Goal: Check status

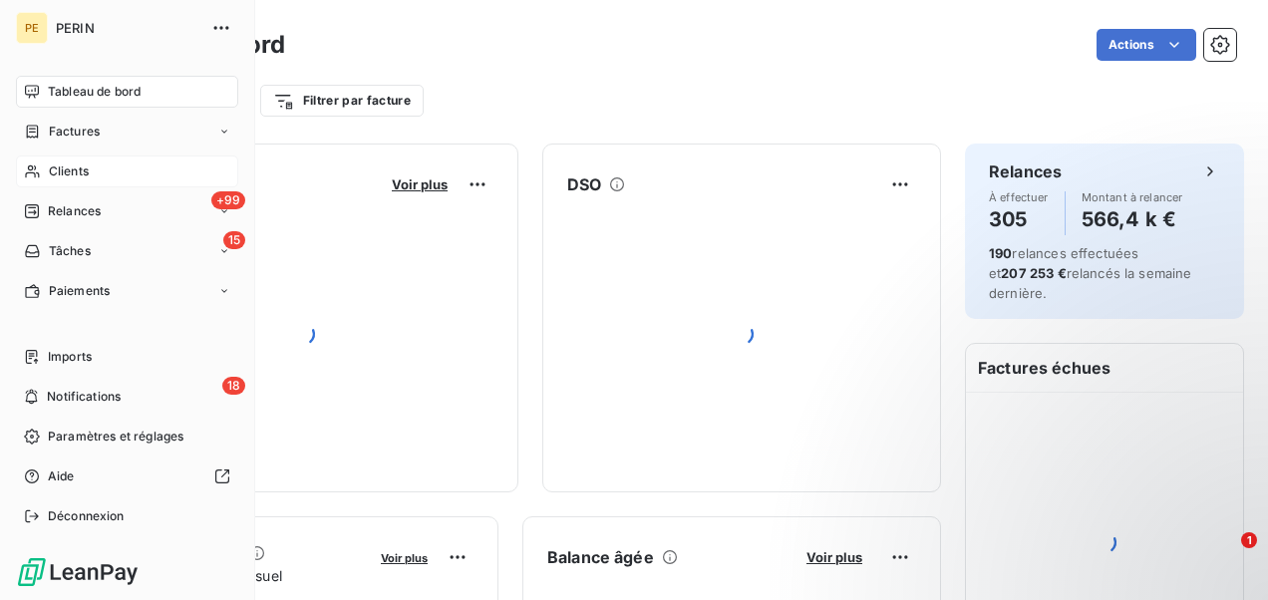
click at [118, 164] on div "Clients" at bounding box center [127, 172] width 222 height 32
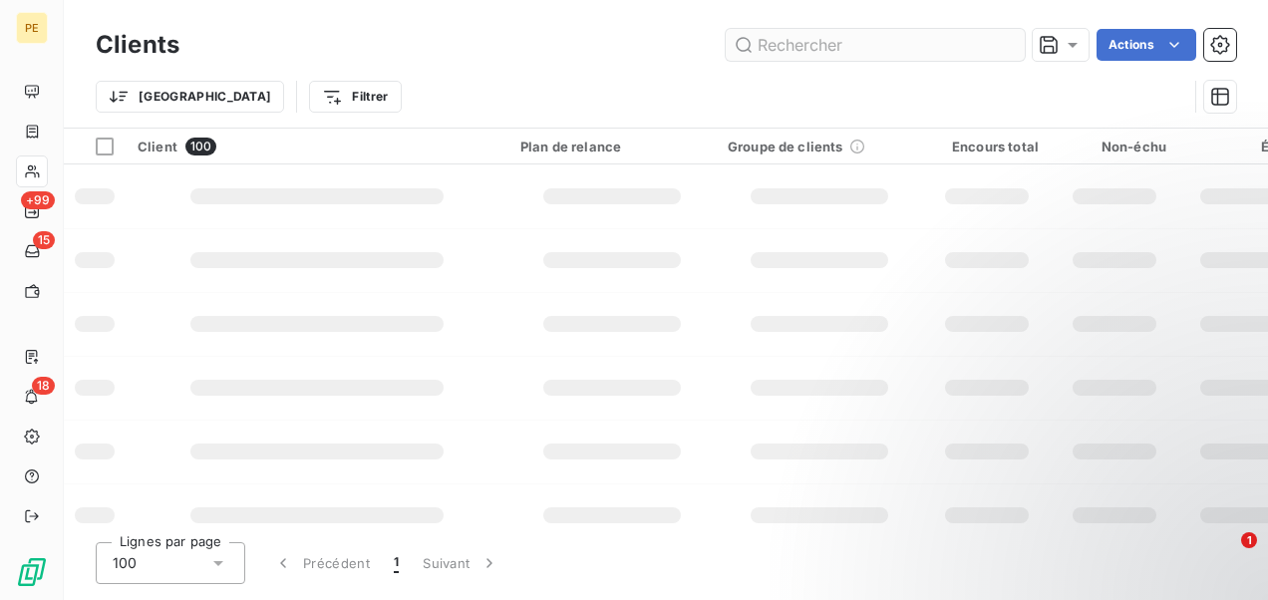
click at [886, 47] on input "text" at bounding box center [875, 45] width 299 height 32
type input "23257"
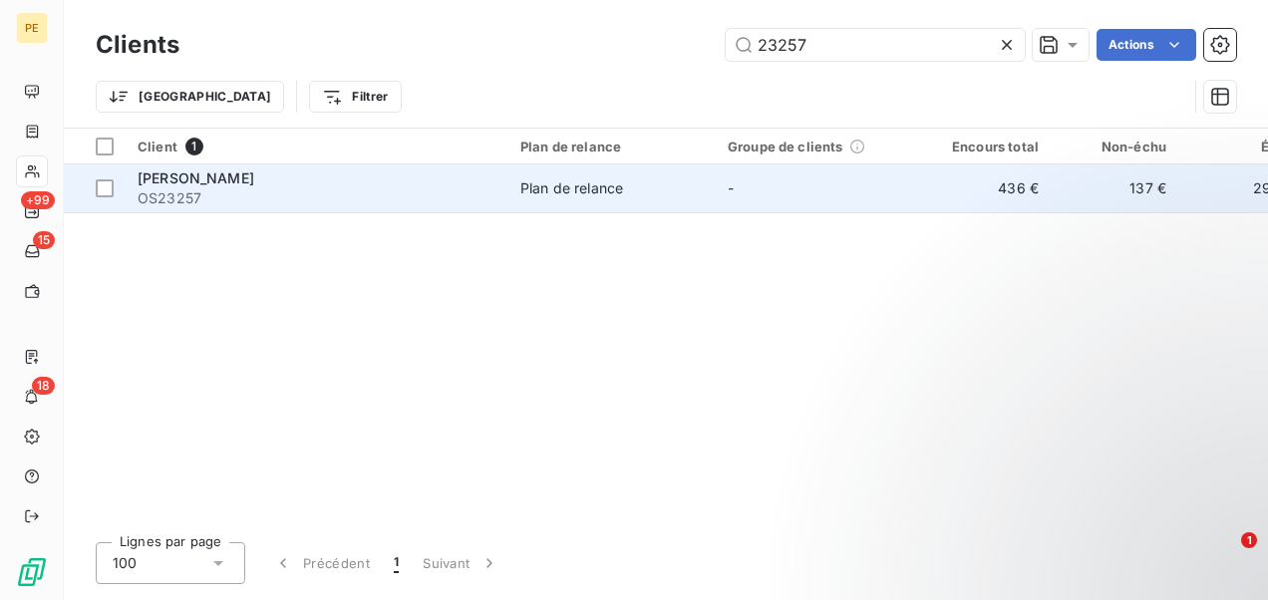
click at [275, 194] on span "OS23257" at bounding box center [317, 198] width 359 height 20
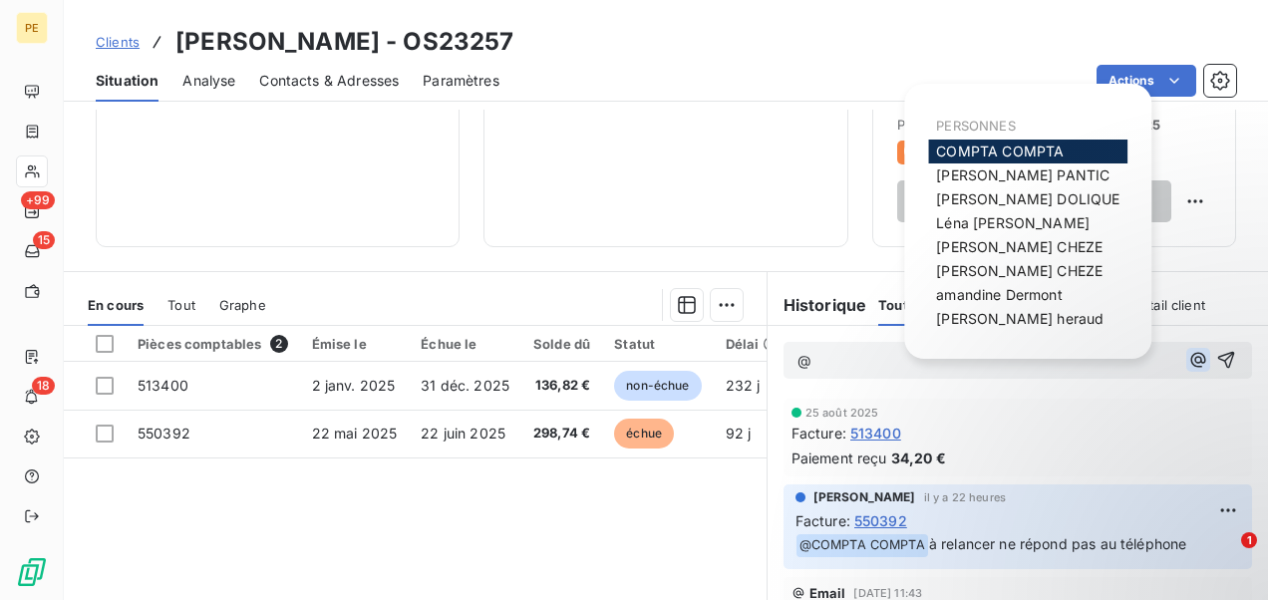
click at [1188, 359] on icon "button" at bounding box center [1198, 360] width 20 height 20
click at [987, 224] on span "[PERSON_NAME]" at bounding box center [1013, 222] width 154 height 17
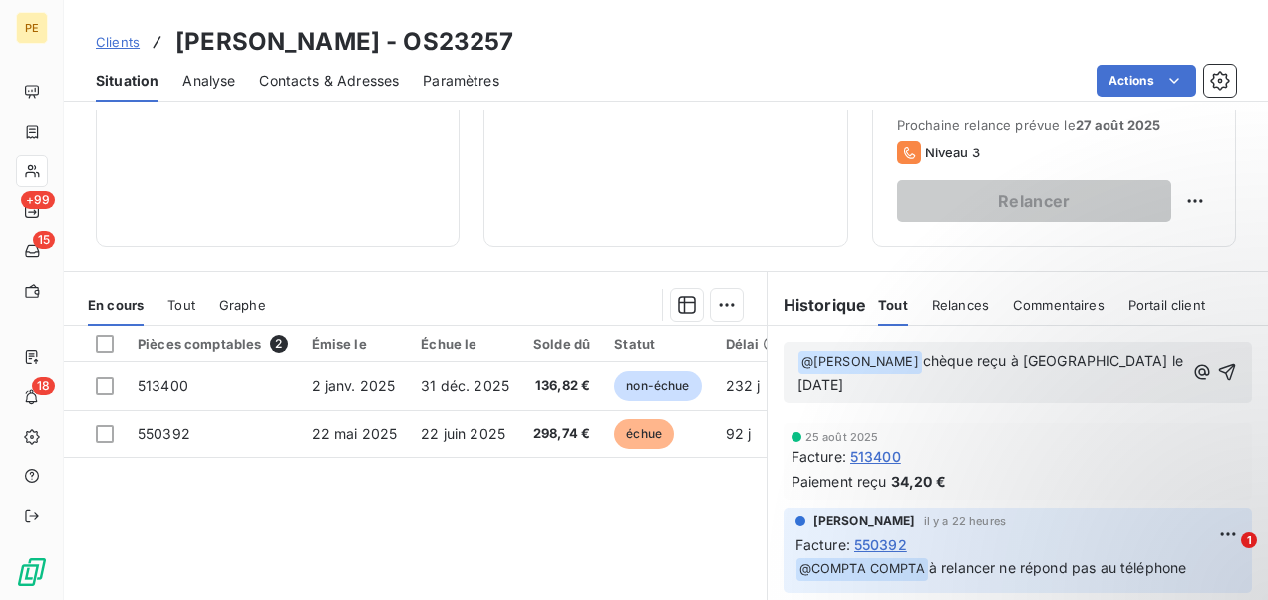
click at [1148, 359] on div "﻿ @ [PERSON_NAME] ﻿ chèque reçu à [GEOGRAPHIC_DATA] le [DATE]" at bounding box center [1018, 372] width 441 height 49
click at [1145, 360] on span "chèque reçu à [GEOGRAPHIC_DATA] le [DATE]" at bounding box center [993, 372] width 390 height 41
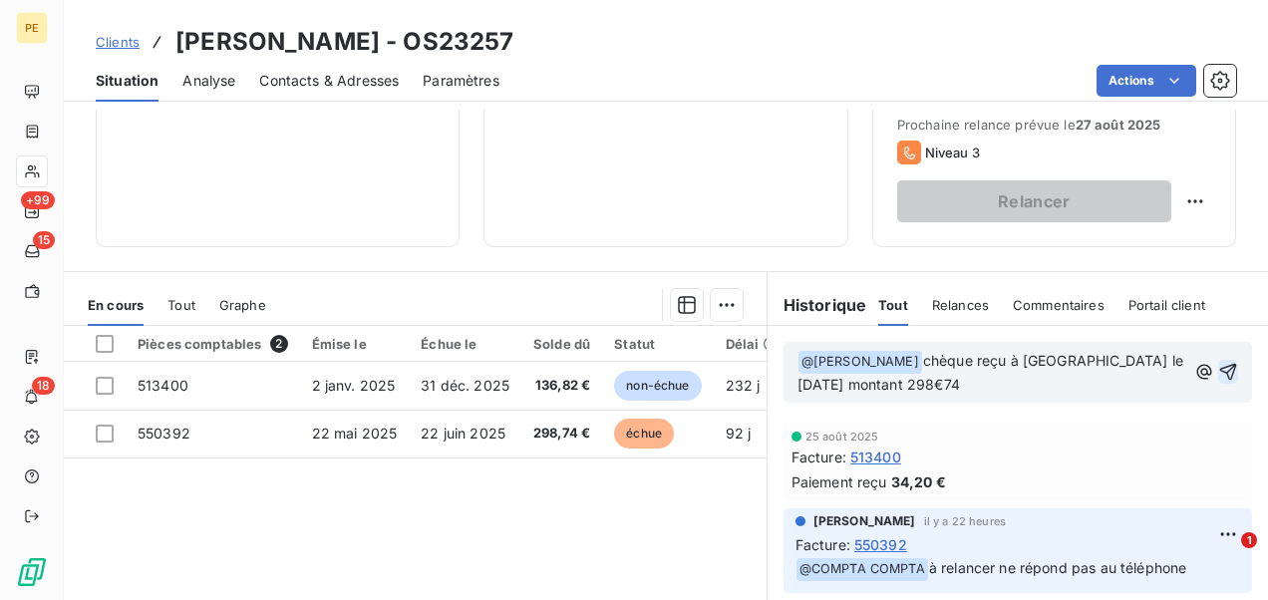
click at [1218, 364] on icon "button" at bounding box center [1228, 372] width 20 height 20
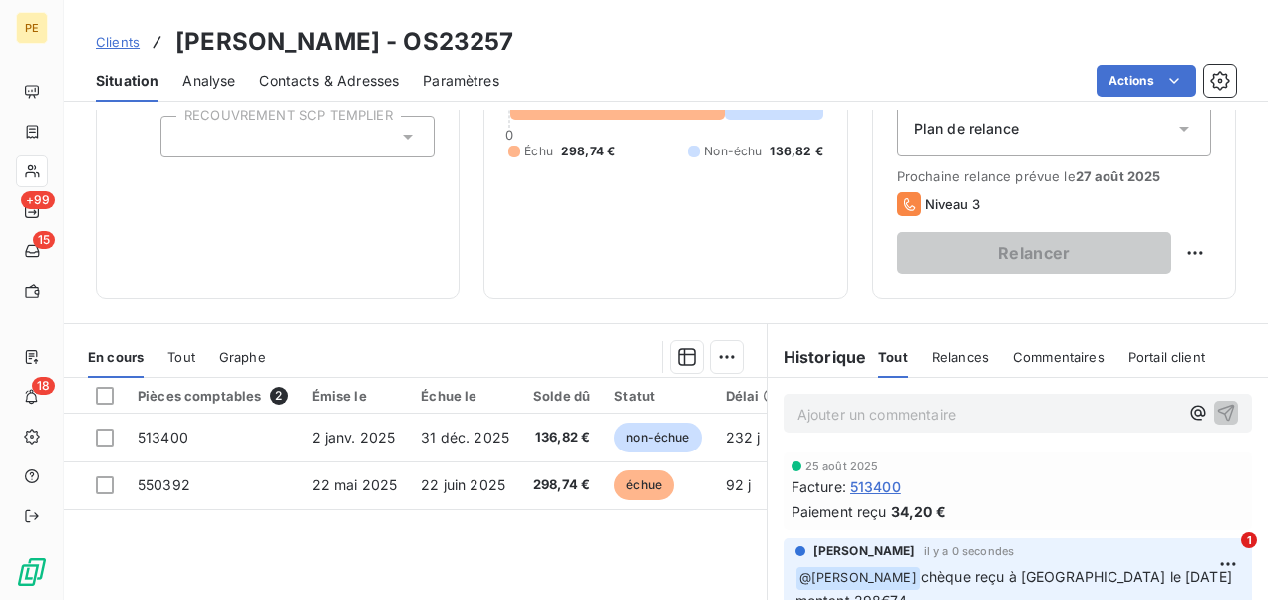
scroll to position [467, 0]
